Goal: Information Seeking & Learning: Learn about a topic

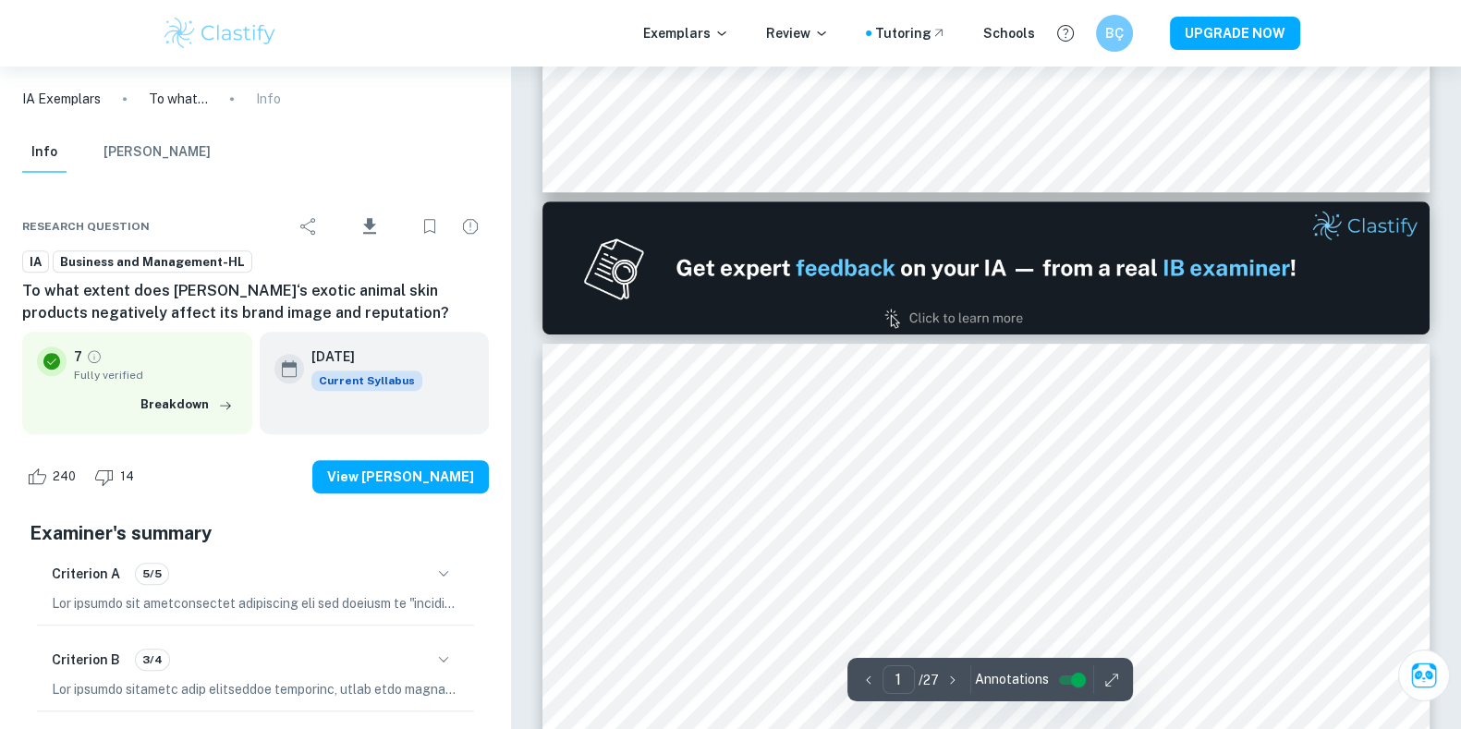
type input "2"
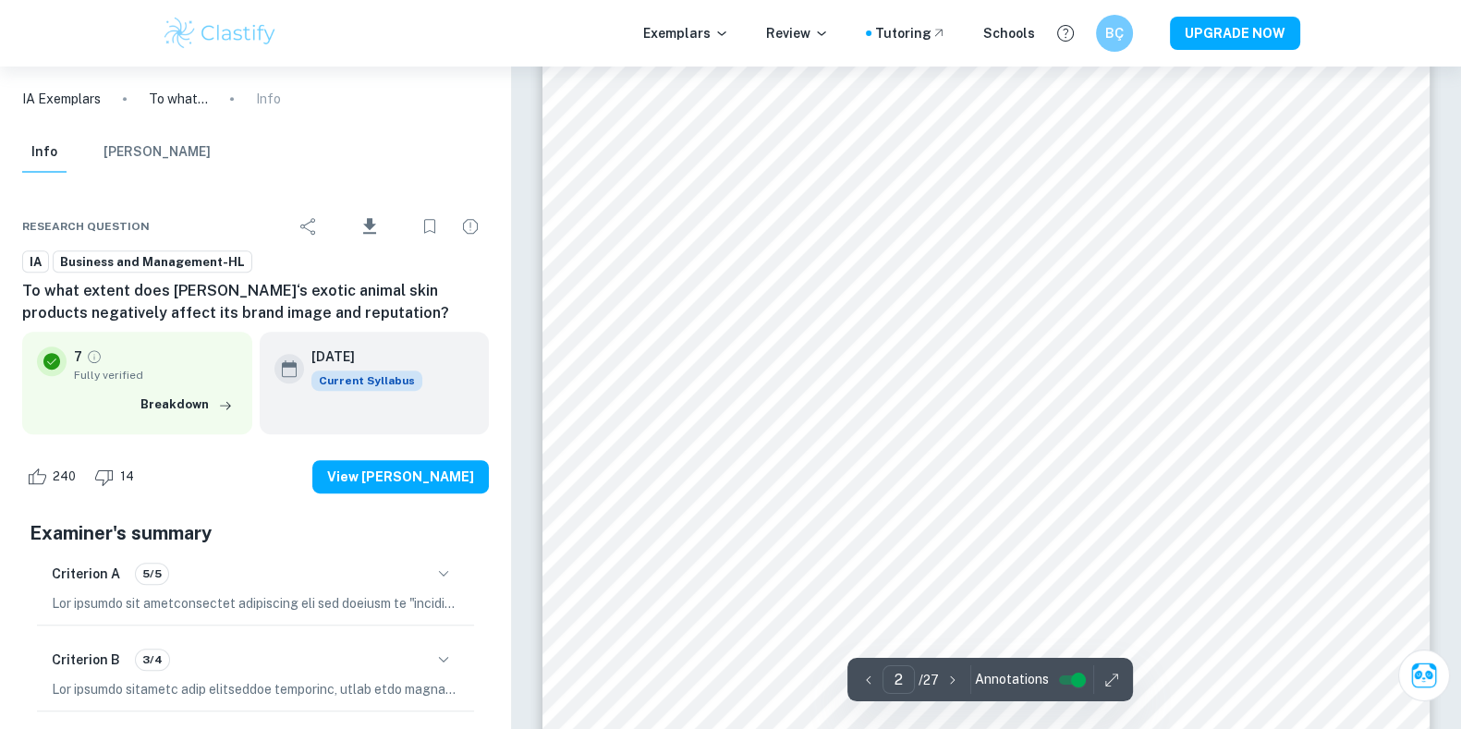
scroll to position [1473, 0]
